Goal: Task Accomplishment & Management: Use online tool/utility

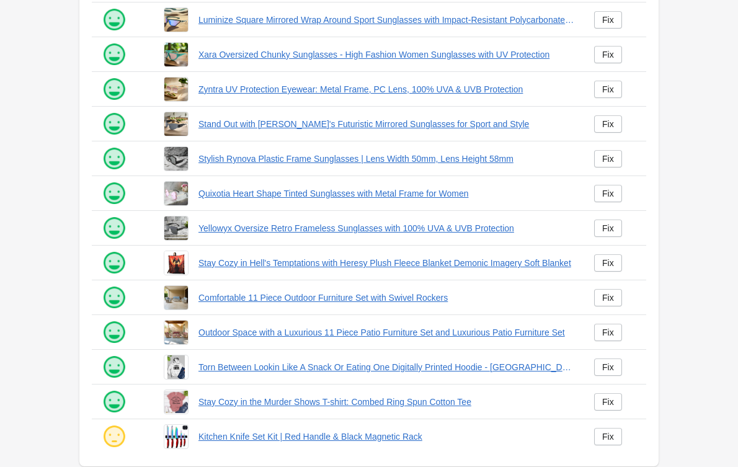
scroll to position [218, 0]
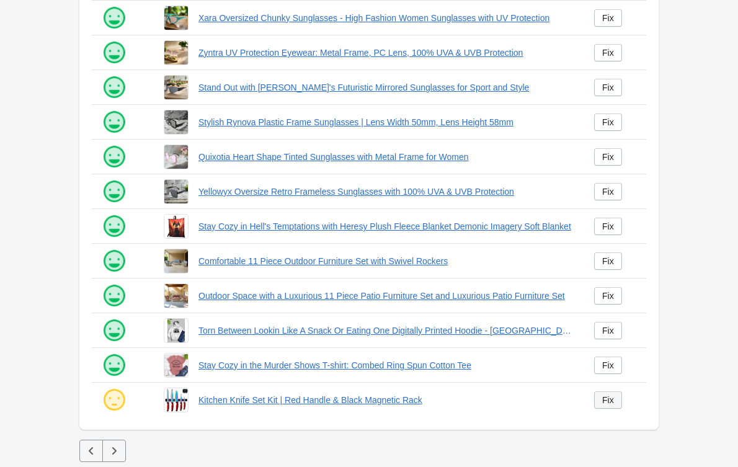
click at [609, 405] on div "Fix" at bounding box center [608, 400] width 12 height 10
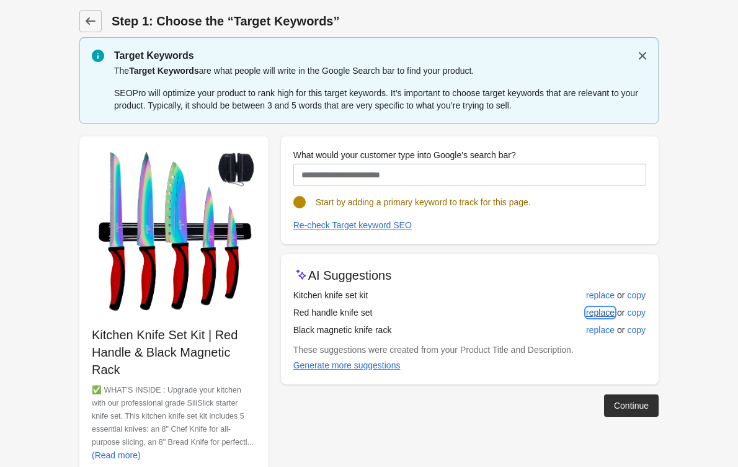
click at [613, 313] on div "replace" at bounding box center [600, 313] width 29 height 10
type input "**********"
click at [621, 403] on div "Continue" at bounding box center [631, 406] width 35 height 10
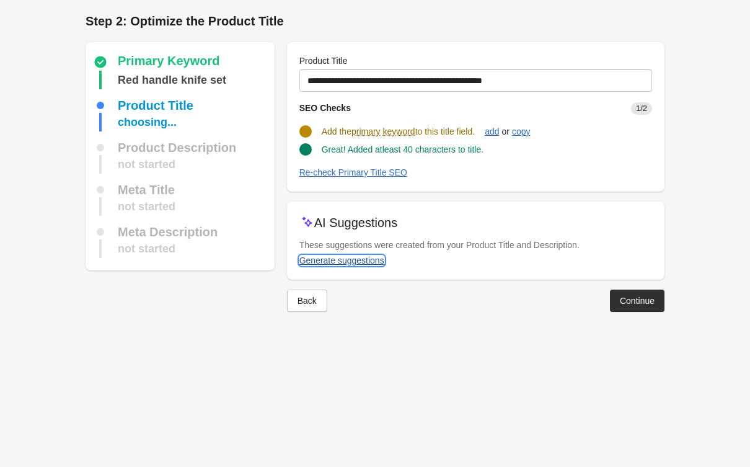
click at [350, 258] on div "Generate suggestions" at bounding box center [342, 260] width 85 height 10
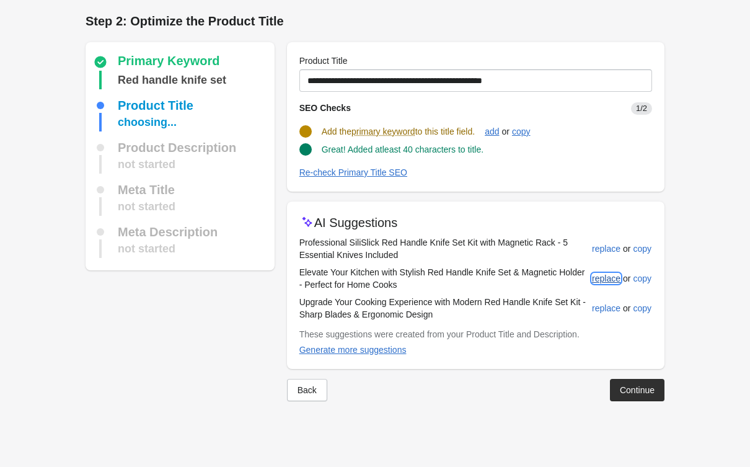
click at [599, 283] on div "replace" at bounding box center [606, 278] width 29 height 10
type input "**********"
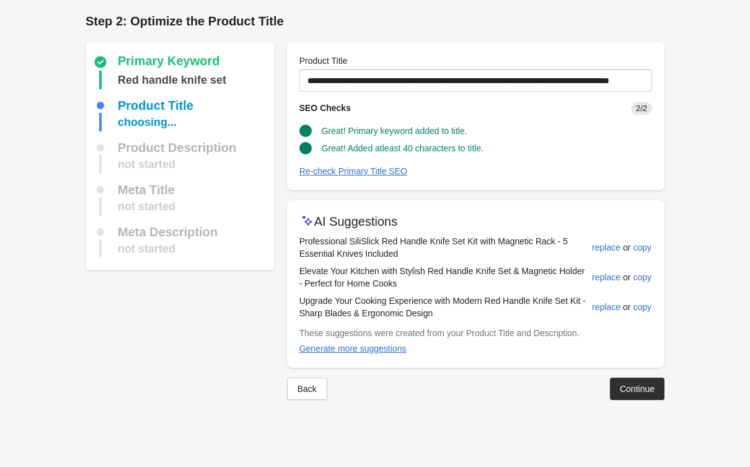
click at [623, 395] on button "Continue" at bounding box center [637, 389] width 55 height 22
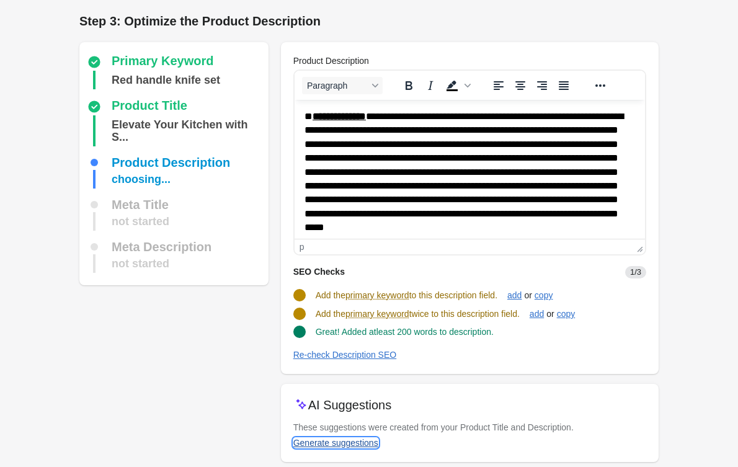
click at [372, 445] on div "Generate suggestions" at bounding box center [335, 443] width 85 height 10
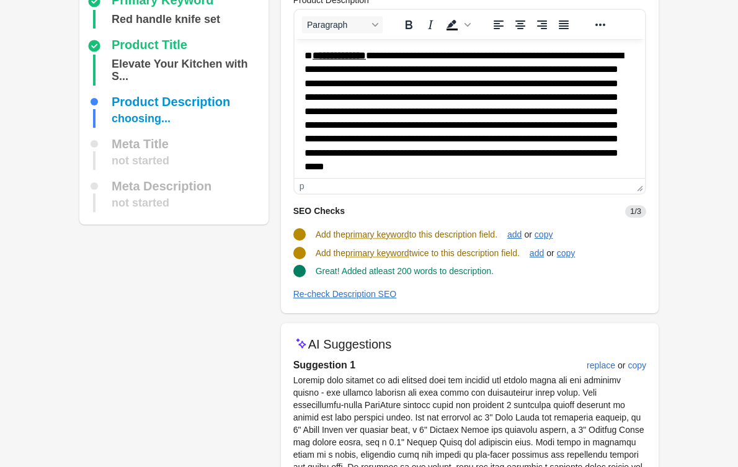
scroll to position [55, 0]
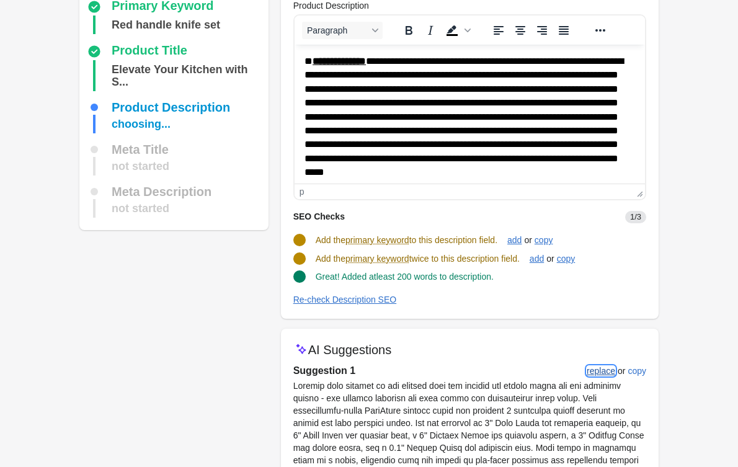
click at [608, 363] on button "replace" at bounding box center [601, 371] width 38 height 22
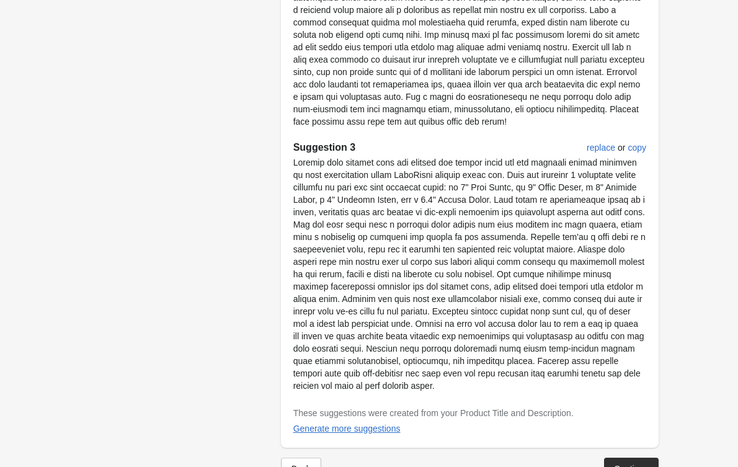
scroll to position [817, 0]
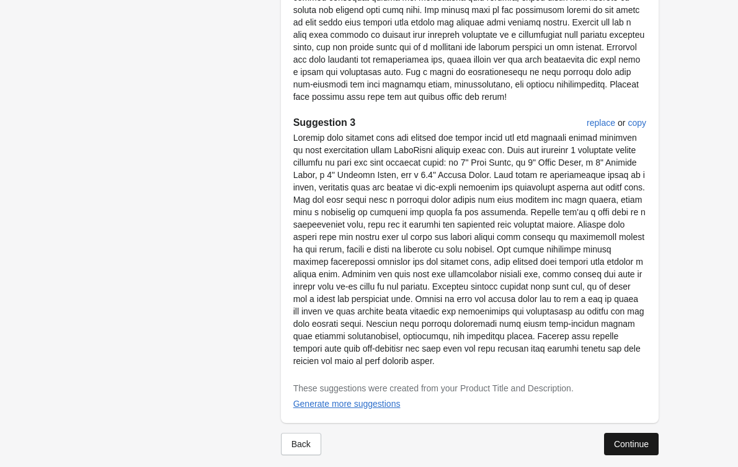
click at [638, 439] on div "Continue" at bounding box center [631, 444] width 35 height 10
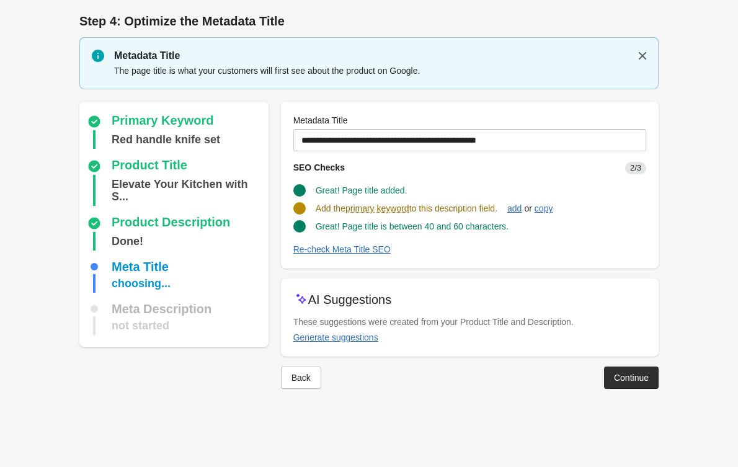
scroll to position [0, 0]
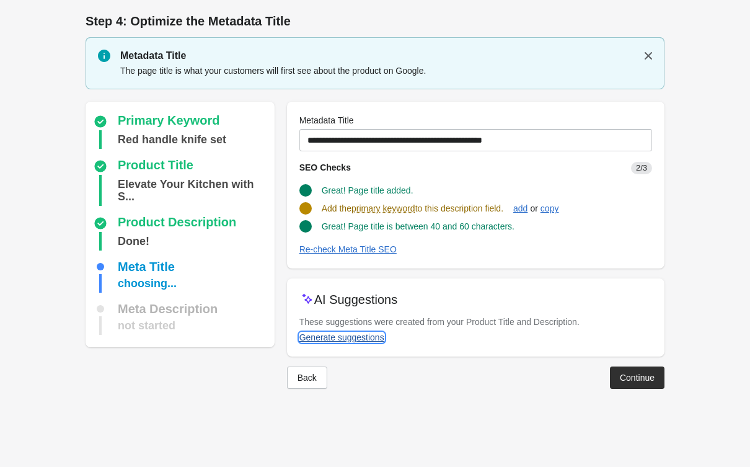
click at [373, 338] on div "Generate suggestions" at bounding box center [342, 337] width 85 height 10
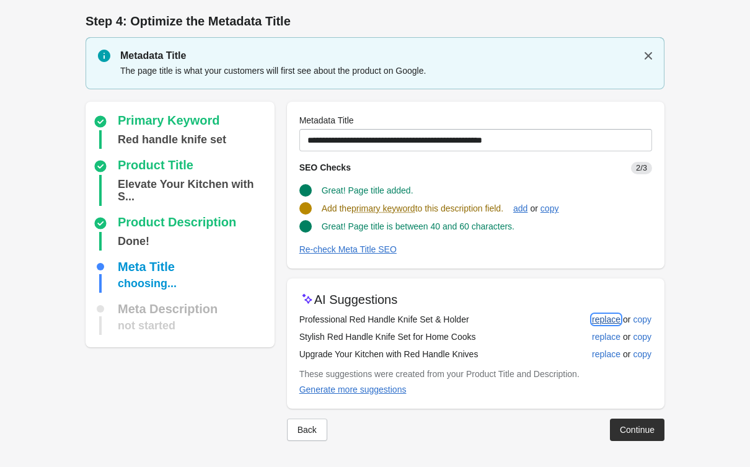
click at [602, 315] on div "replace" at bounding box center [606, 319] width 29 height 10
type input "**********"
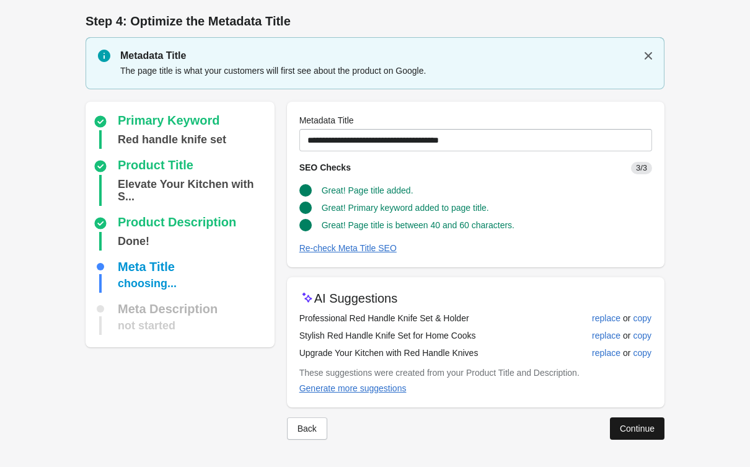
click at [628, 430] on div "Continue" at bounding box center [637, 429] width 35 height 10
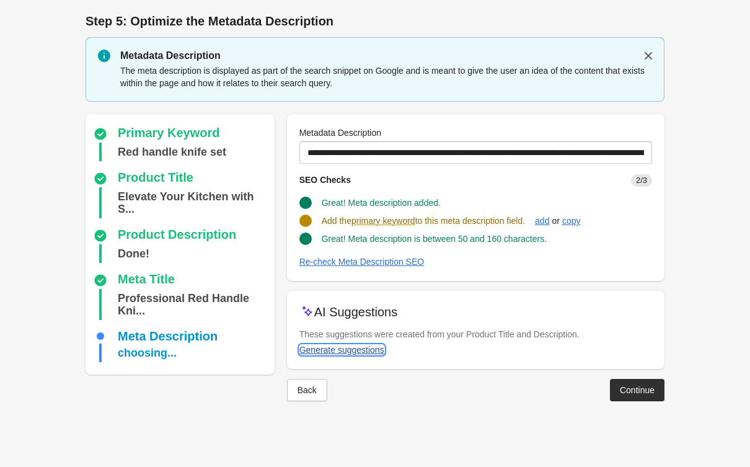
click at [351, 353] on div "Generate suggestions" at bounding box center [342, 350] width 85 height 10
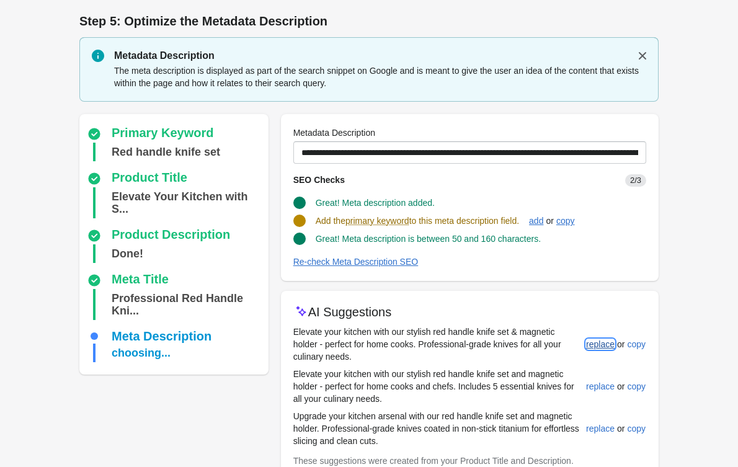
click at [590, 340] on div "replace" at bounding box center [600, 344] width 29 height 10
type input "**********"
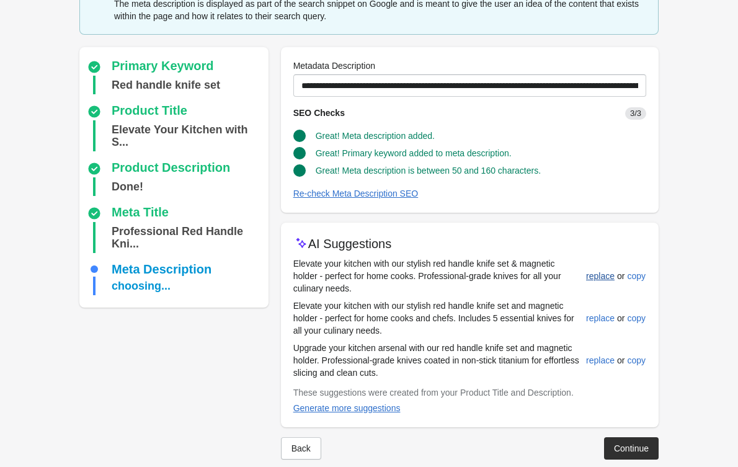
scroll to position [84, 0]
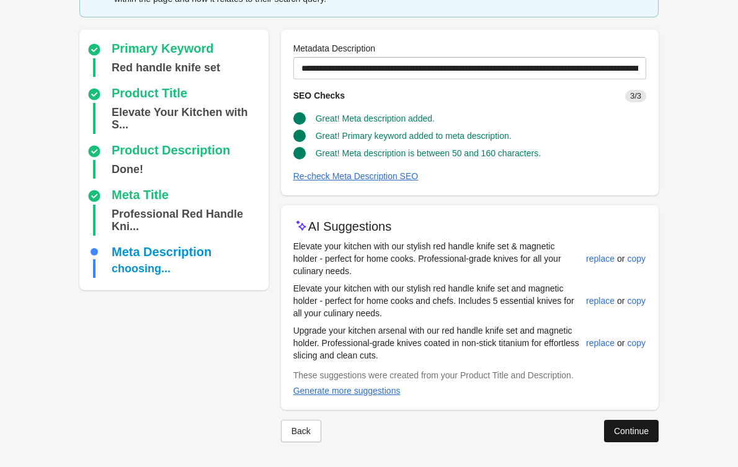
click at [614, 428] on div "Continue" at bounding box center [631, 431] width 35 height 10
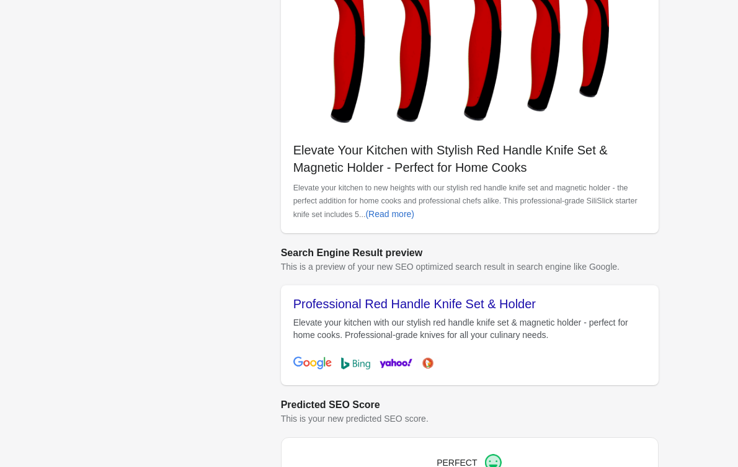
scroll to position [398, 0]
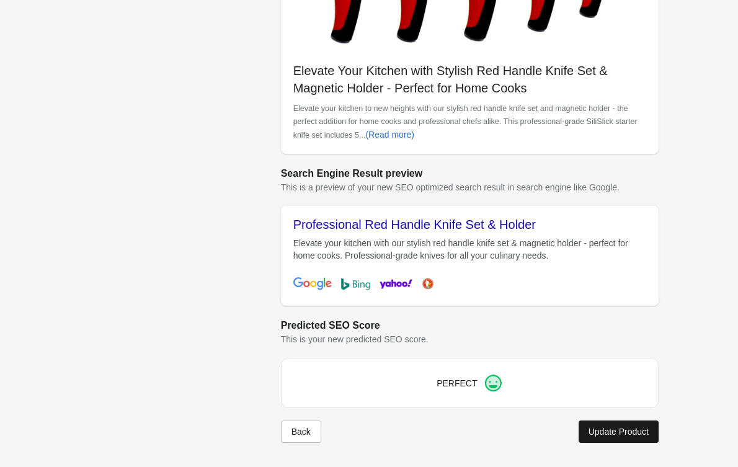
click at [610, 422] on button "Update Product" at bounding box center [619, 431] width 80 height 22
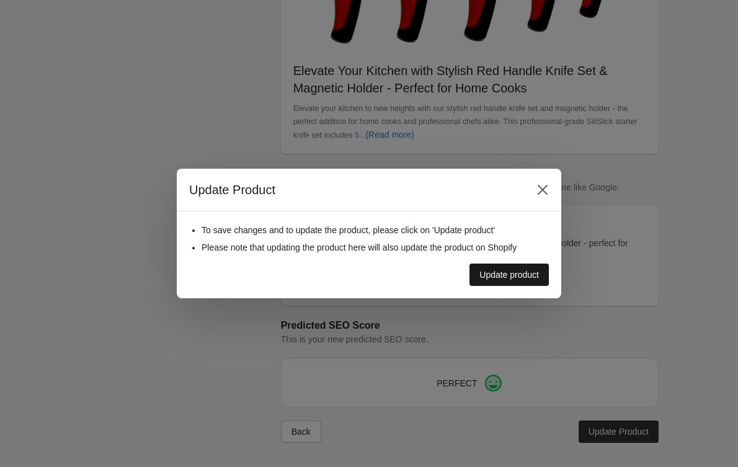
click at [500, 265] on button "Update product" at bounding box center [508, 275] width 79 height 22
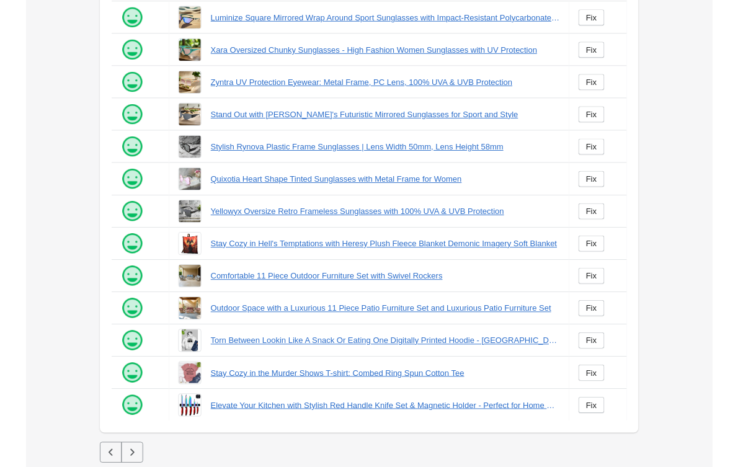
scroll to position [218, 0]
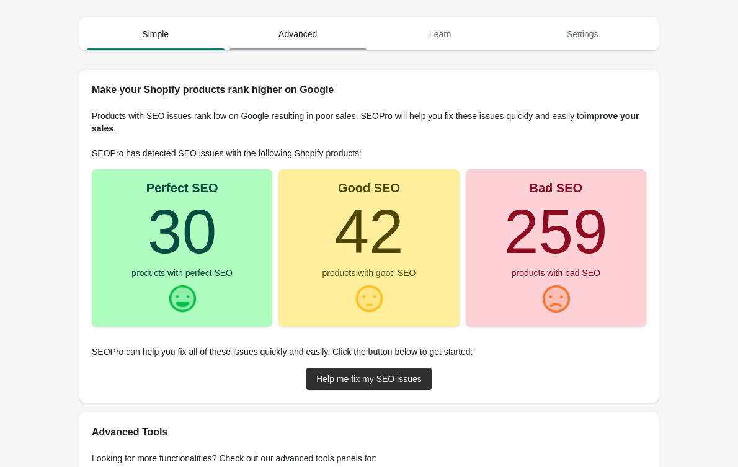
click at [332, 31] on span "Advanced" at bounding box center [298, 34] width 138 height 22
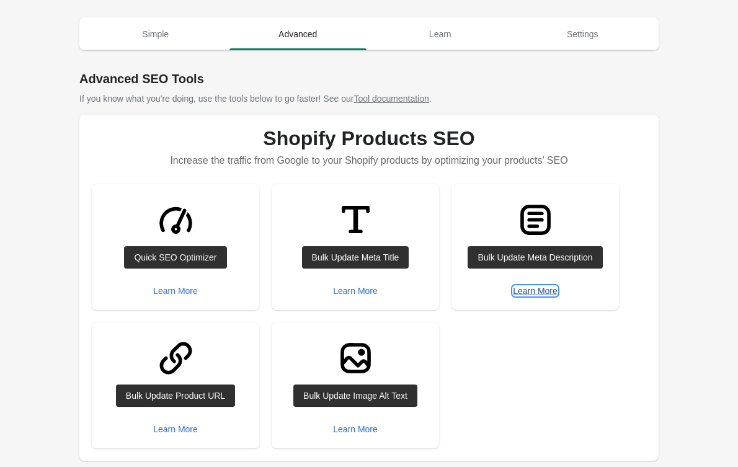
click at [528, 291] on div "Learn More" at bounding box center [535, 291] width 45 height 10
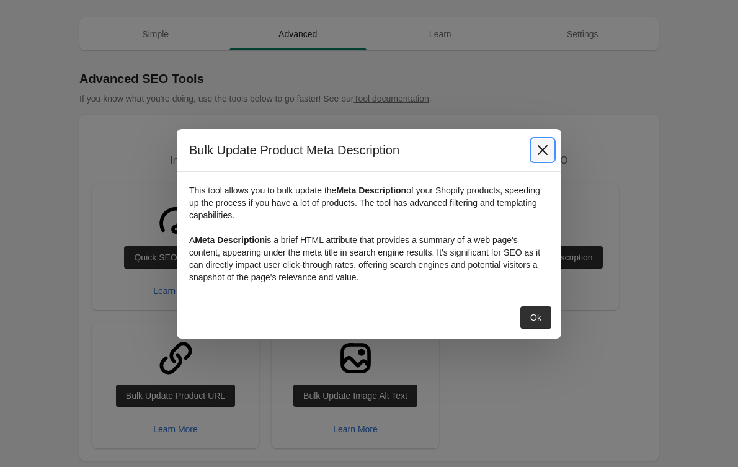
click at [546, 154] on icon "Close" at bounding box center [542, 150] width 12 height 12
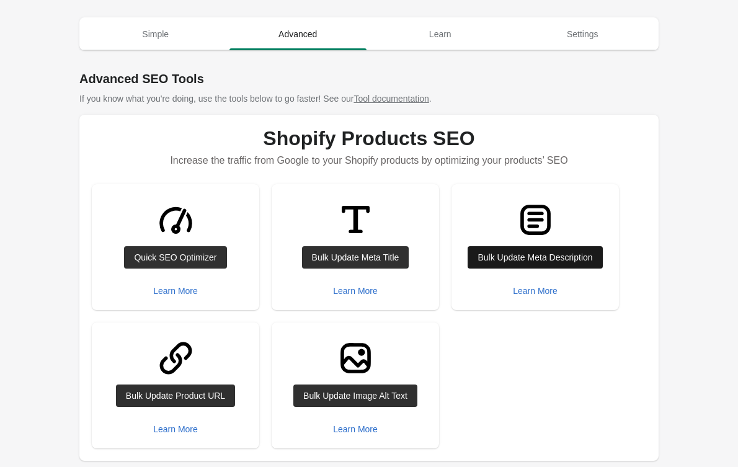
click at [539, 262] on div "Bulk Update Meta Description" at bounding box center [534, 257] width 115 height 10
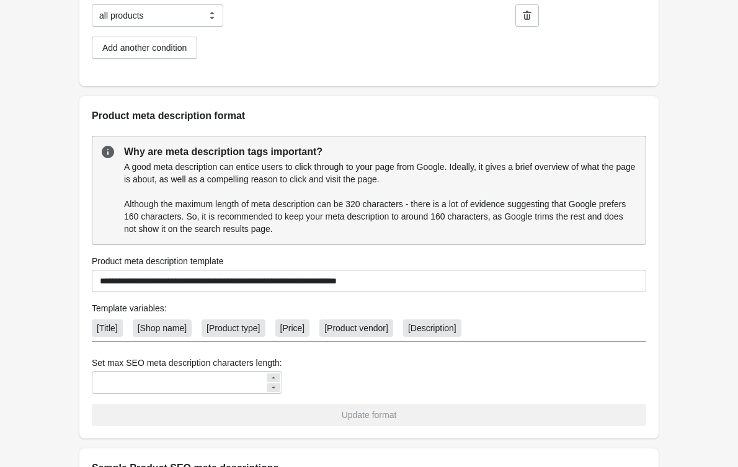
scroll to position [303, 0]
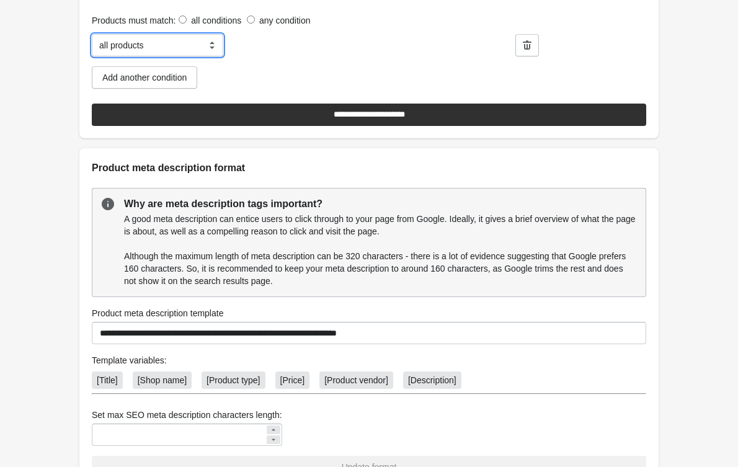
click at [212, 56] on select "**********" at bounding box center [157, 45] width 131 height 22
click at [309, 56] on div "Operator all products" at bounding box center [298, 45] width 131 height 22
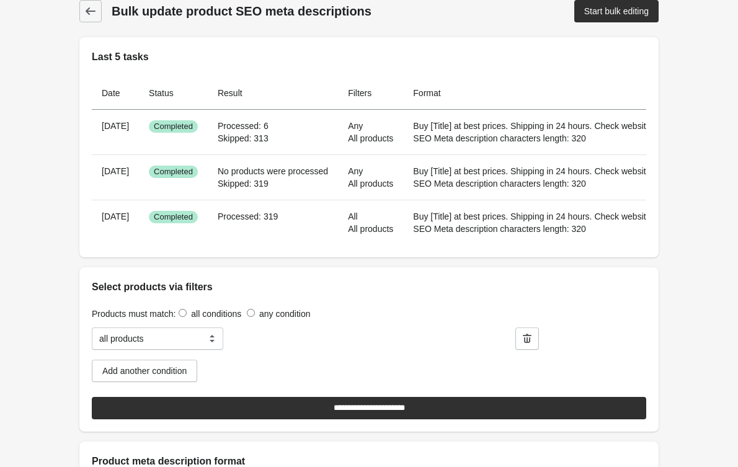
scroll to position [0, 0]
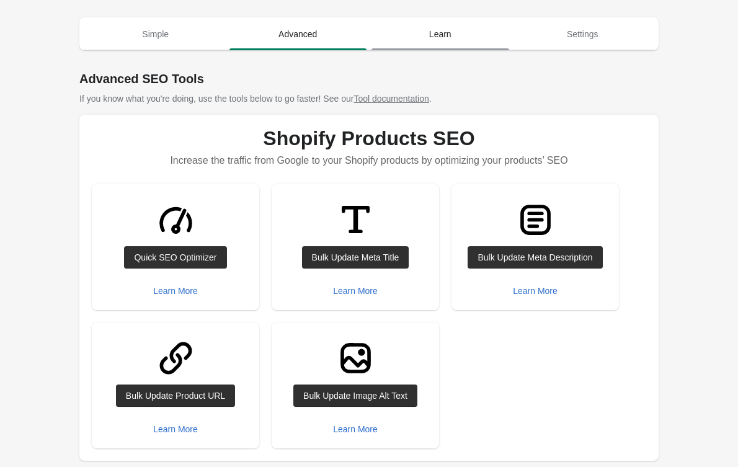
click at [442, 33] on span "Learn" at bounding box center [440, 34] width 138 height 22
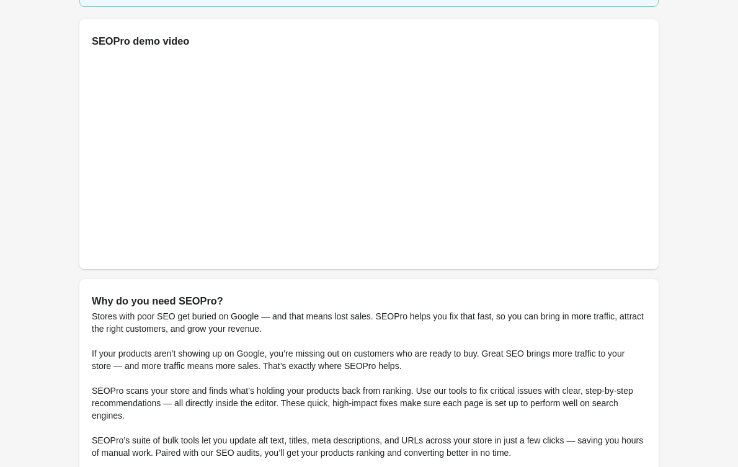
scroll to position [8, 0]
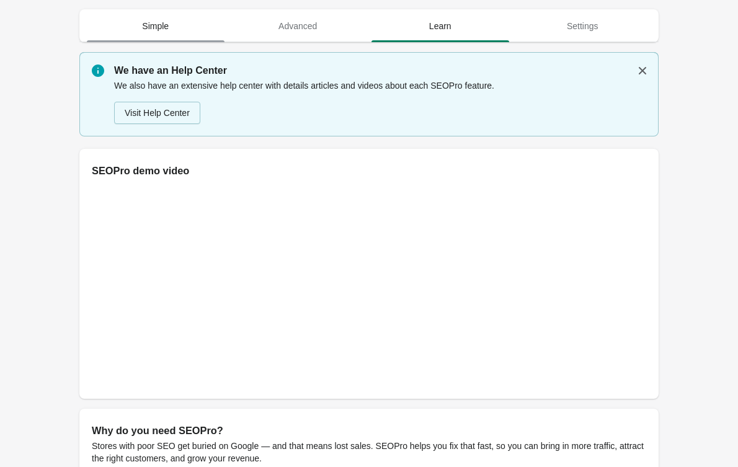
click at [156, 27] on span "Simple" at bounding box center [156, 26] width 138 height 22
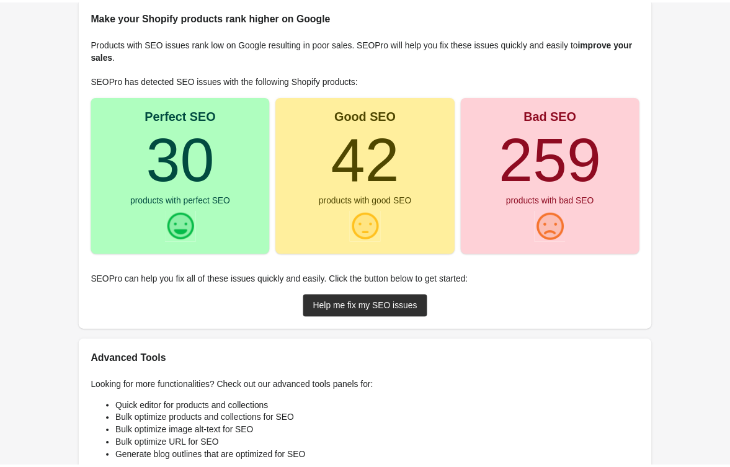
scroll to position [0, 0]
